Goal: Find contact information: Find contact information

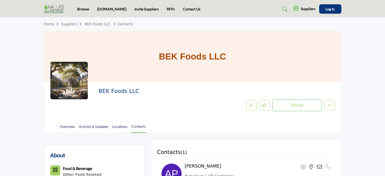
scroll to position [40, 0]
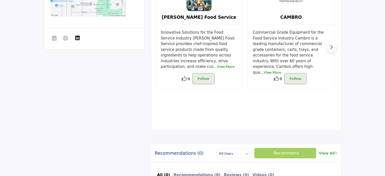
scroll to position [303, 0]
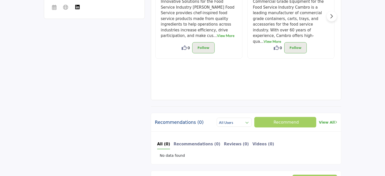
drag, startPoint x: 38, startPoint y: 46, endPoint x: 42, endPoint y: 48, distance: 5.2
click at [38, 46] on section "About Food & Beverage Other Food Related" at bounding box center [192, 112] width 385 height 564
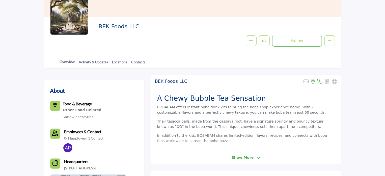
scroll to position [25, 0]
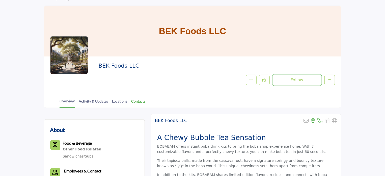
click at [136, 101] on link "Contacts" at bounding box center [138, 102] width 15 height 9
click at [132, 100] on link "Contacts" at bounding box center [138, 102] width 15 height 9
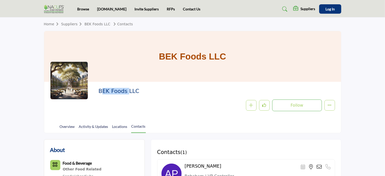
drag, startPoint x: 106, startPoint y: 93, endPoint x: 125, endPoint y: 93, distance: 19.2
click at [125, 93] on h2 "BEK Foods LLC" at bounding box center [168, 91] width 139 height 7
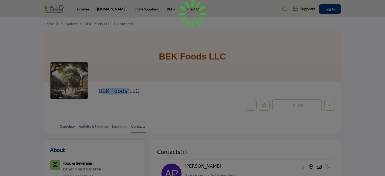
scroll to position [126, 0]
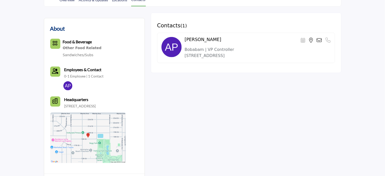
click at [79, 42] on b "Food & Beverage" at bounding box center [77, 41] width 29 height 5
